Goal: Download file/media

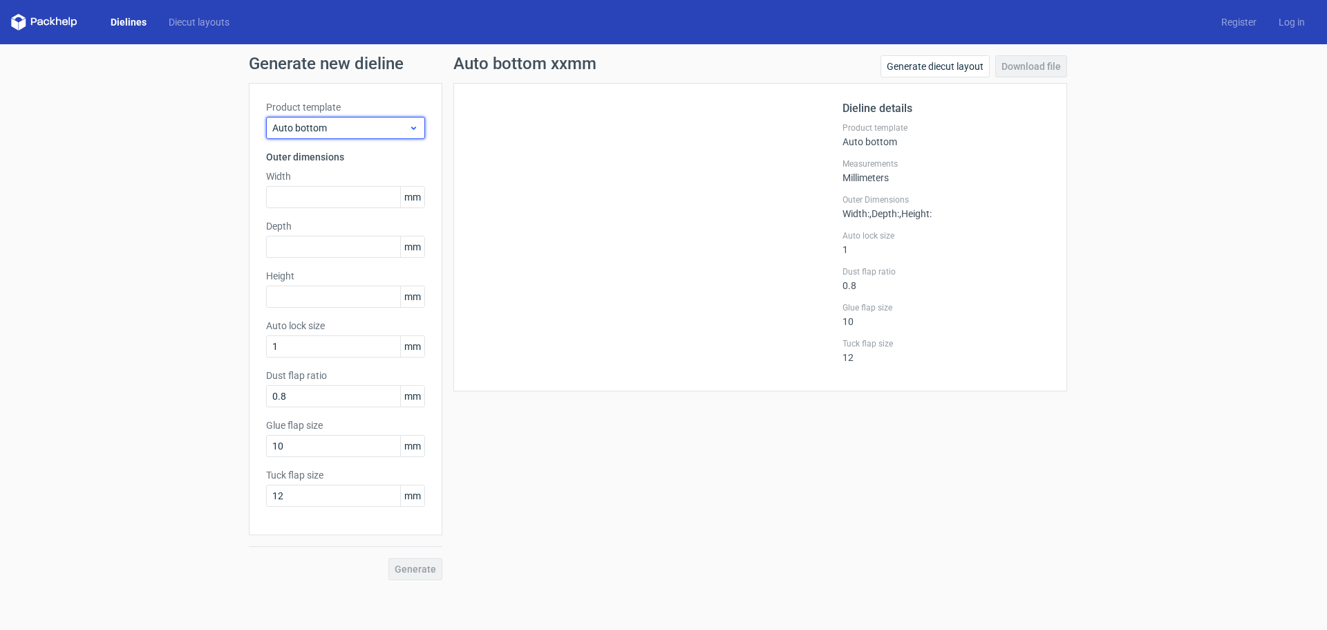
click at [407, 129] on span "Auto bottom" at bounding box center [340, 128] width 136 height 14
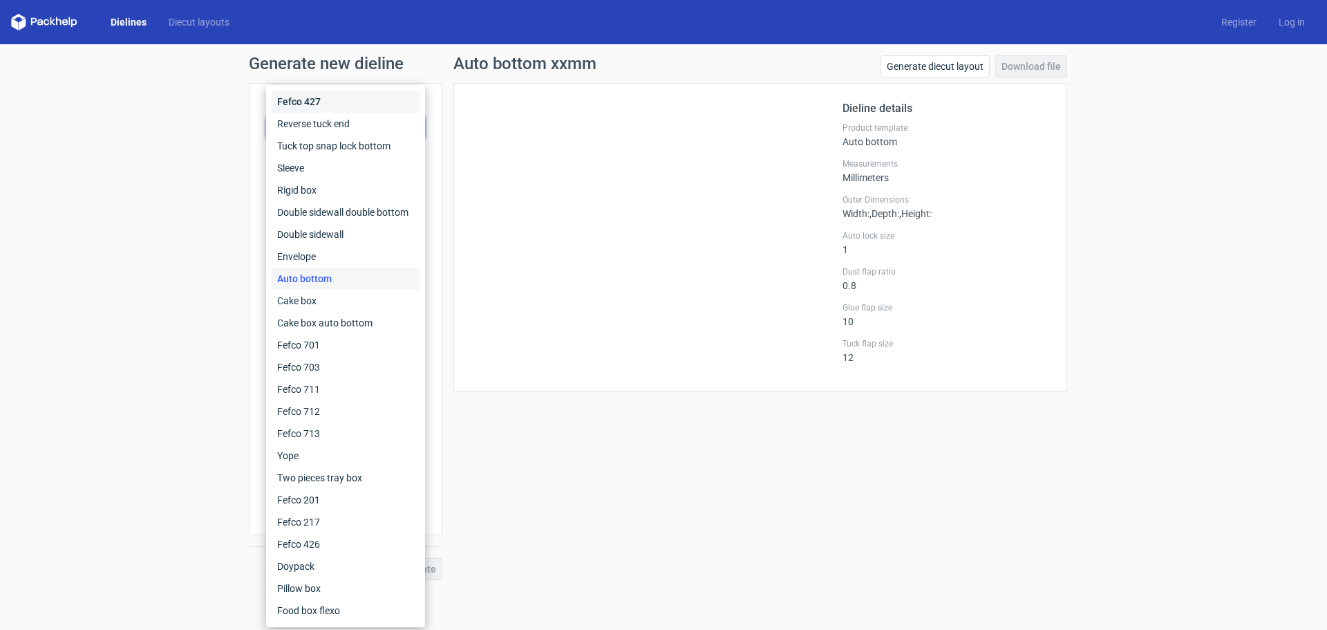
click at [323, 102] on div "Fefco 427" at bounding box center [346, 102] width 148 height 22
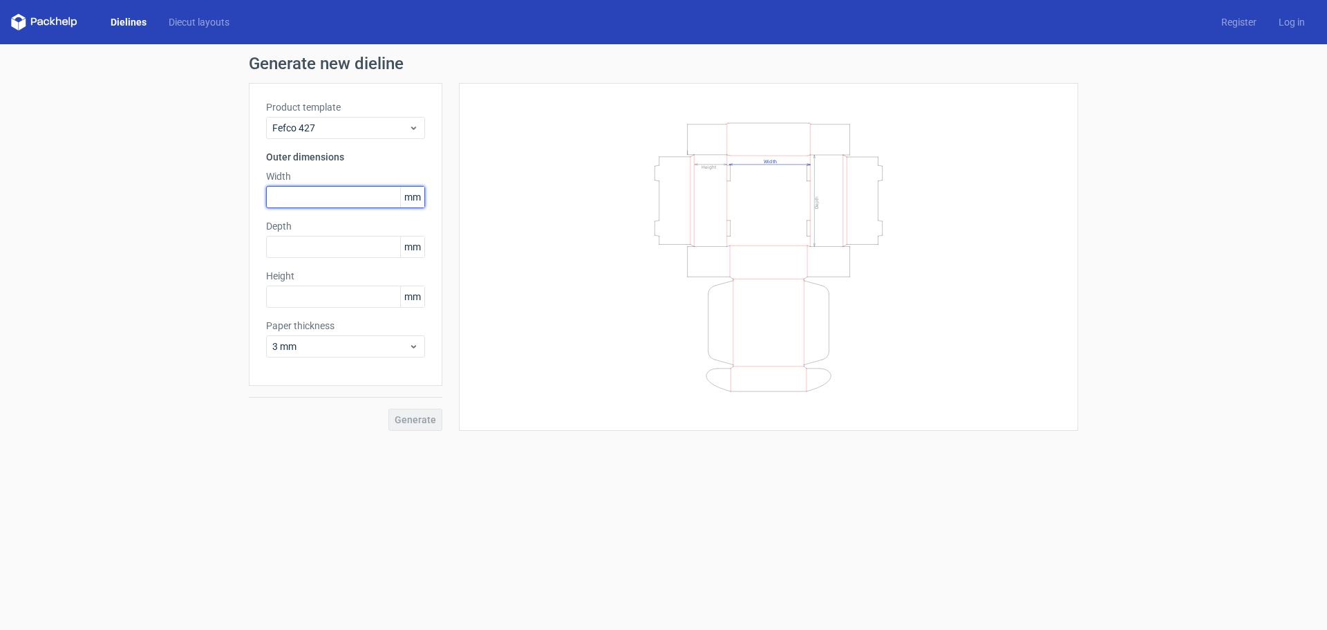
click at [332, 198] on input "text" at bounding box center [345, 197] width 159 height 22
type input "200"
type input "75"
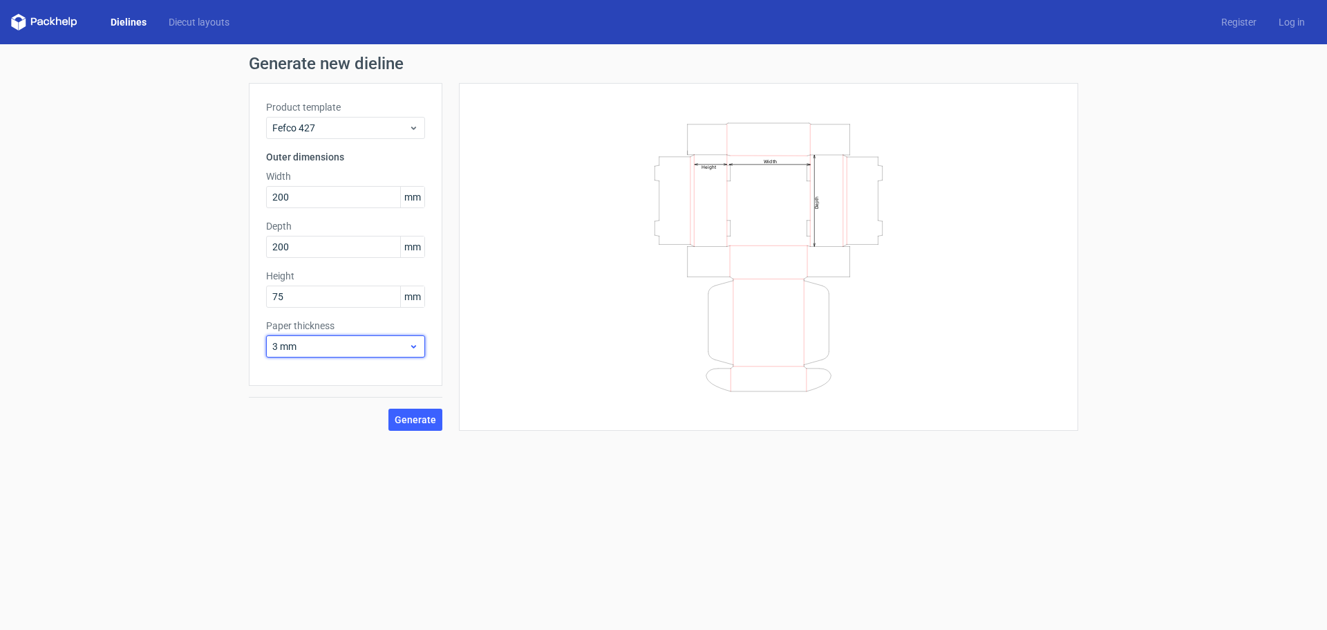
click at [414, 346] on icon at bounding box center [414, 346] width 10 height 11
click at [339, 440] on div "1.5 mm" at bounding box center [346, 443] width 148 height 22
click at [424, 420] on span "Generate" at bounding box center [415, 420] width 41 height 10
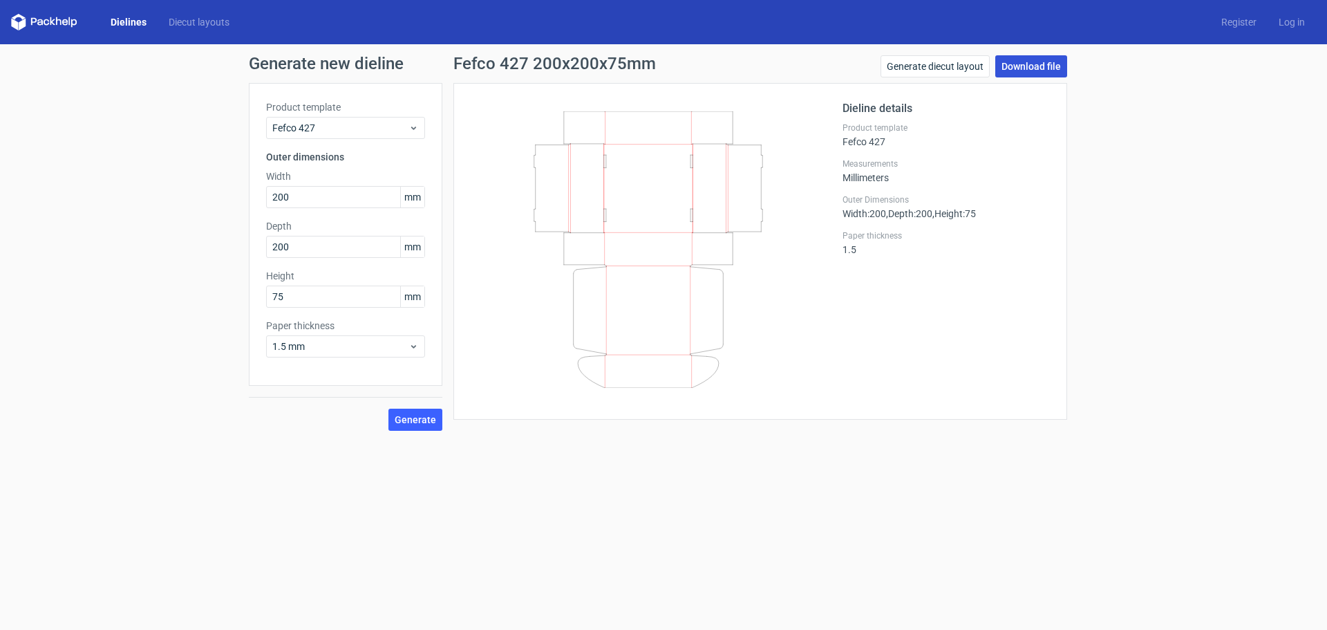
click at [1021, 62] on link "Download file" at bounding box center [1031, 66] width 72 height 22
